Goal: Entertainment & Leisure: Consume media (video, audio)

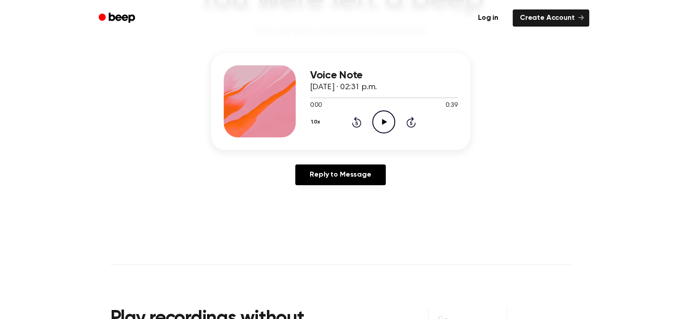
scroll to position [87, 0]
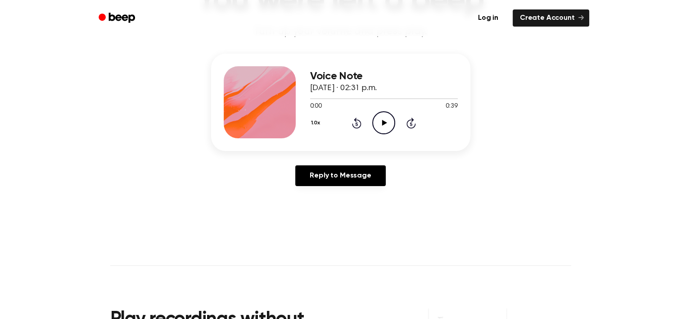
click at [386, 118] on icon "Play Audio" at bounding box center [383, 122] width 23 height 23
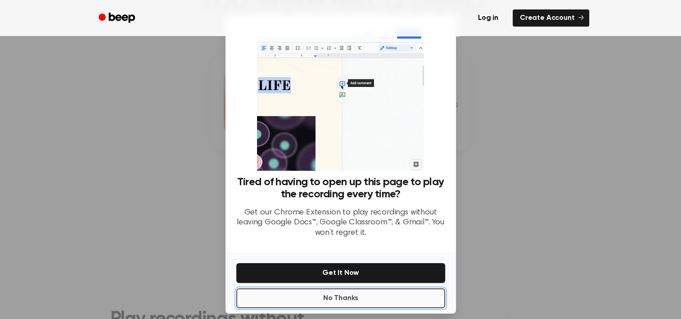
click at [338, 302] on button "No Thanks" at bounding box center [340, 298] width 209 height 20
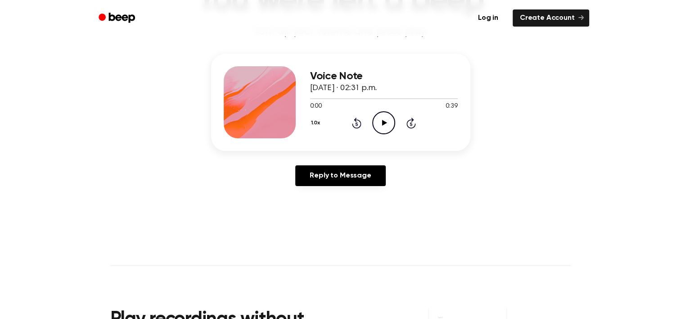
click at [383, 120] on icon "Play Audio" at bounding box center [383, 122] width 23 height 23
click at [388, 123] on icon "Pause Audio" at bounding box center [383, 122] width 23 height 23
click at [388, 123] on icon "Play Audio" at bounding box center [383, 122] width 23 height 23
click at [388, 123] on icon "Pause Audio" at bounding box center [383, 122] width 23 height 23
click at [383, 122] on icon at bounding box center [384, 123] width 5 height 6
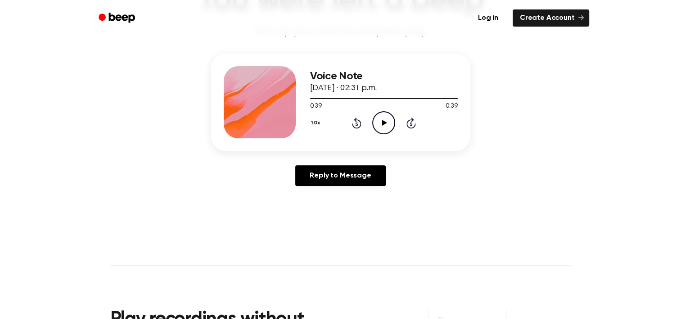
click at [384, 122] on icon at bounding box center [384, 123] width 5 height 6
click at [384, 122] on icon "Pause Audio" at bounding box center [383, 122] width 23 height 23
click at [387, 120] on icon "Play Audio" at bounding box center [383, 122] width 23 height 23
click at [384, 122] on icon "Pause Audio" at bounding box center [383, 122] width 23 height 23
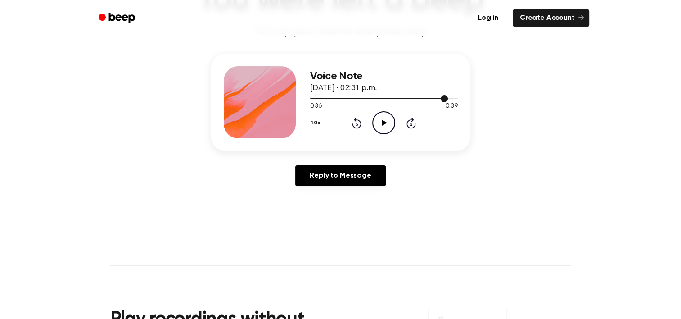
click at [320, 100] on div at bounding box center [384, 98] width 148 height 7
click at [324, 99] on div at bounding box center [384, 98] width 148 height 7
click at [385, 123] on icon at bounding box center [384, 123] width 5 height 6
click at [385, 123] on icon at bounding box center [384, 123] width 4 height 6
click at [390, 119] on icon "Play Audio" at bounding box center [383, 122] width 23 height 23
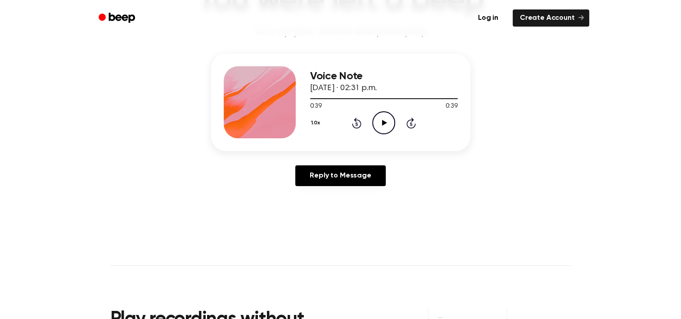
click at [385, 126] on icon "Play Audio" at bounding box center [383, 122] width 23 height 23
click at [387, 121] on icon "Pause Audio" at bounding box center [383, 122] width 23 height 23
click at [316, 98] on div at bounding box center [382, 98] width 145 height 1
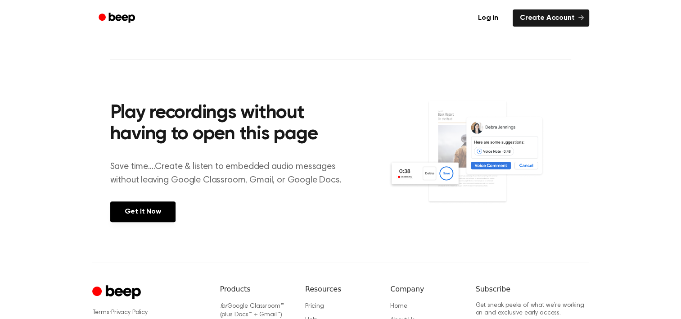
scroll to position [0, 0]
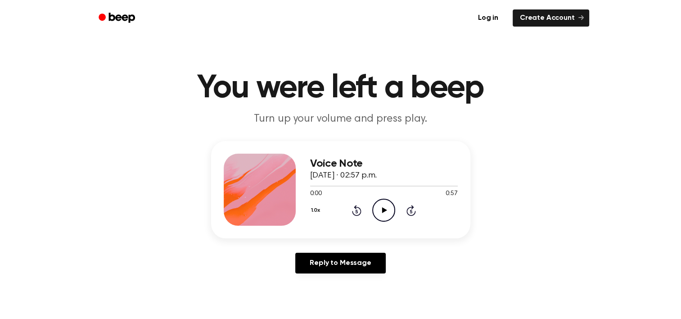
click at [384, 213] on icon "Play Audio" at bounding box center [383, 210] width 23 height 23
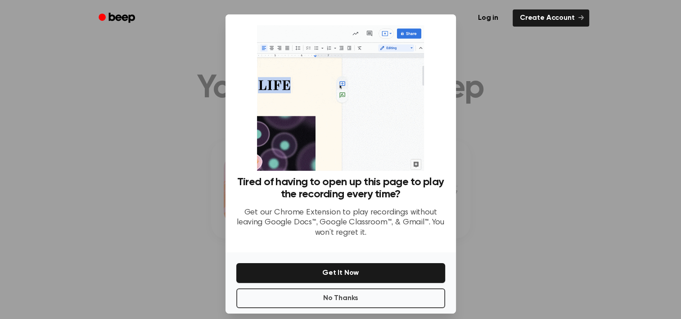
click at [172, 222] on div at bounding box center [340, 159] width 681 height 319
click at [347, 297] on button "No Thanks" at bounding box center [340, 298] width 209 height 20
